Goal: Transaction & Acquisition: Purchase product/service

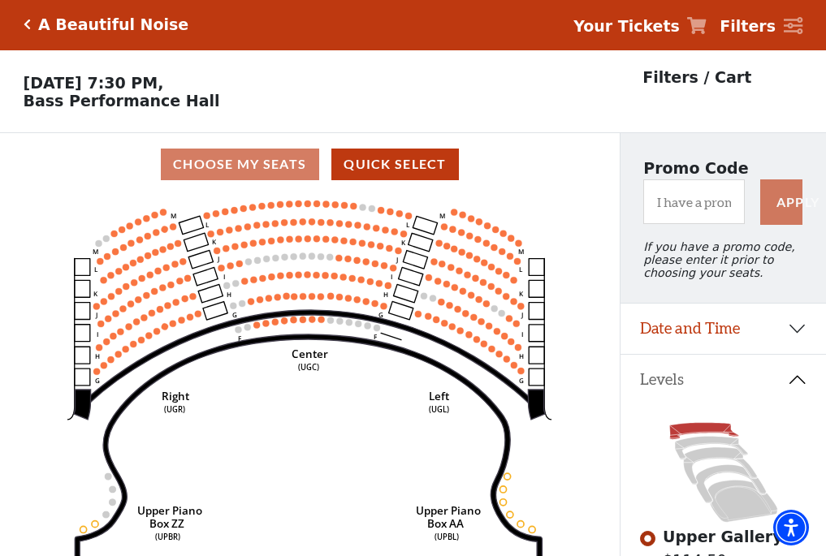
scroll to position [75, 0]
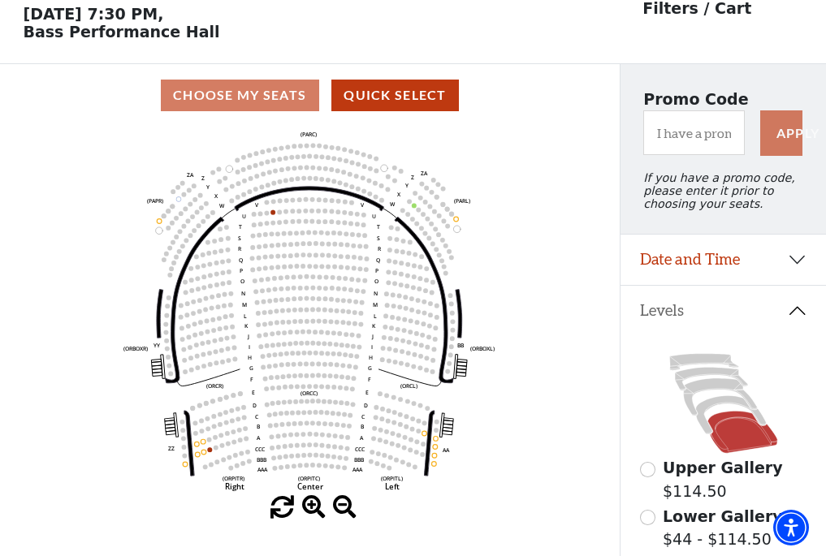
scroll to position [75, 0]
